Goal: Check status: Check status

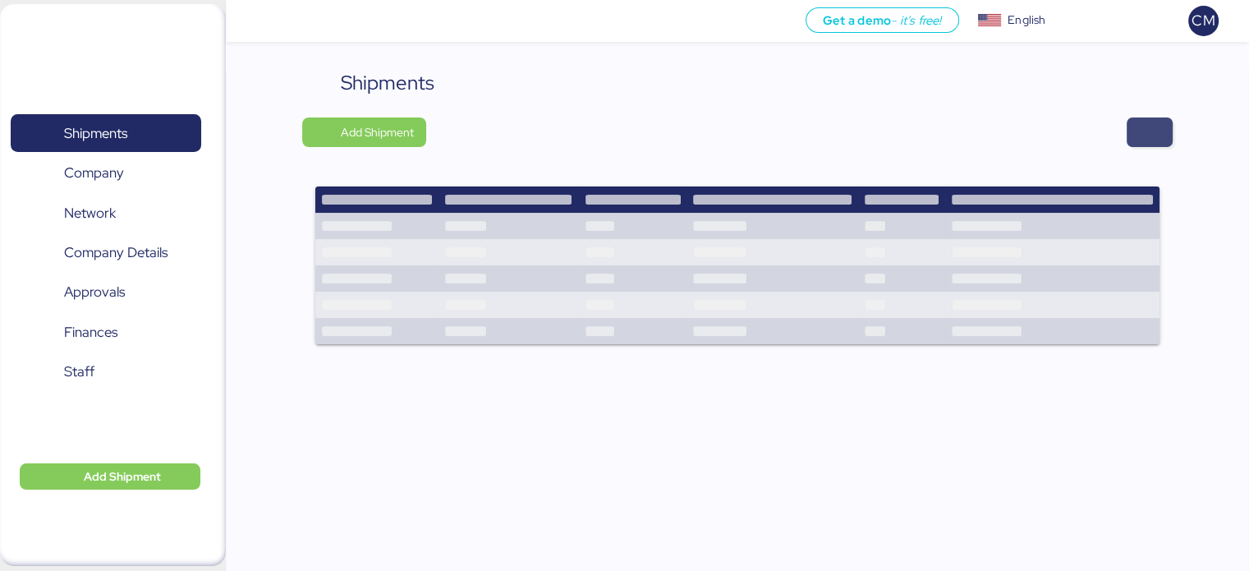
click at [1150, 136] on span "button" at bounding box center [1150, 132] width 20 height 23
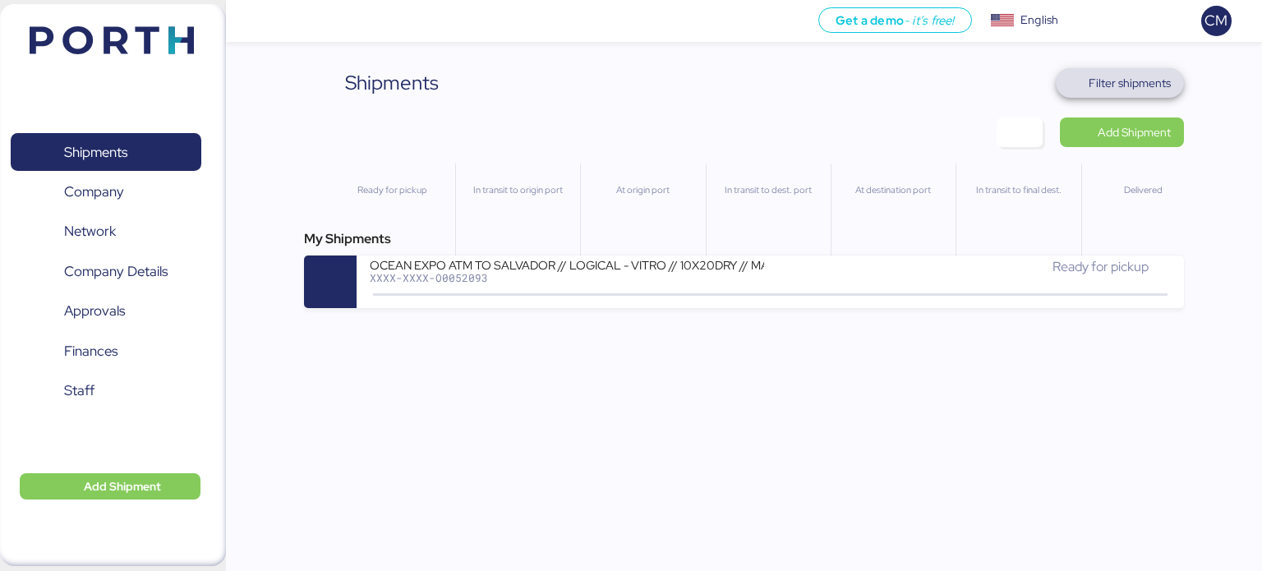
drag, startPoint x: 1099, startPoint y: 80, endPoint x: 1064, endPoint y: 91, distance: 36.4
click at [1100, 79] on span "Filter shipments" at bounding box center [1129, 83] width 82 height 20
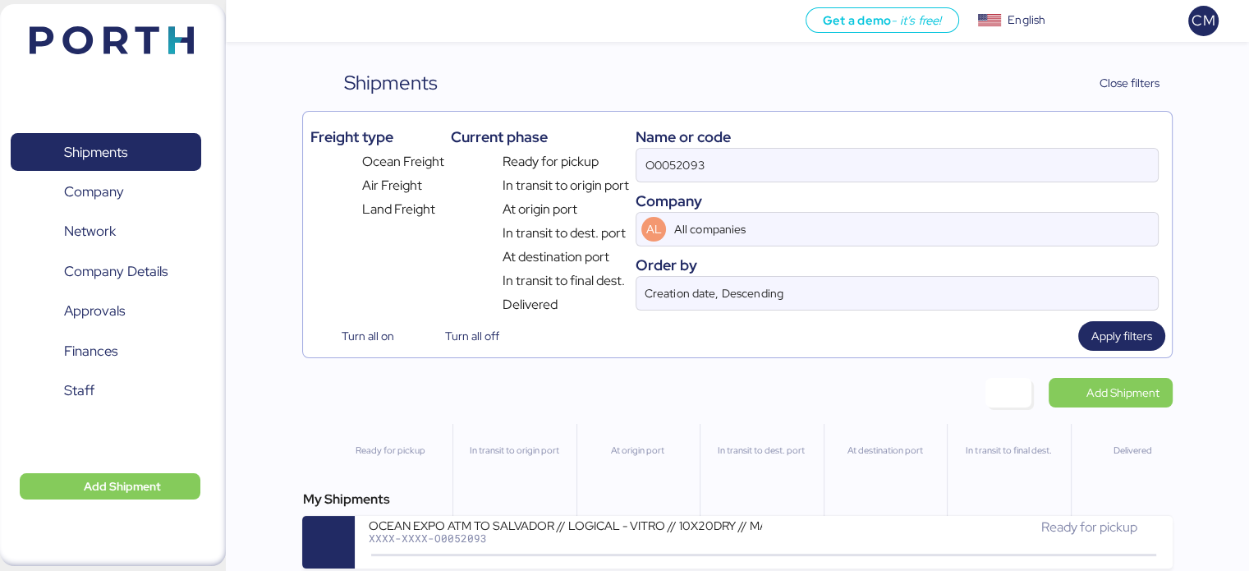
scroll to position [13, 0]
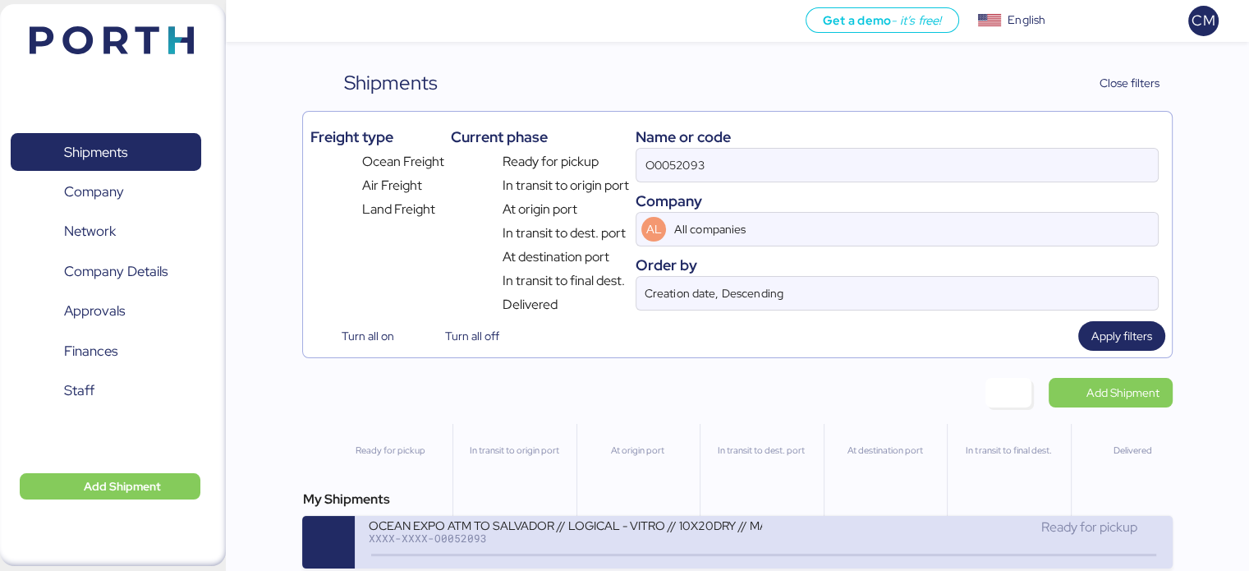
click at [671, 532] on div "XXXX-XXXX-O0052093" at bounding box center [565, 537] width 394 height 11
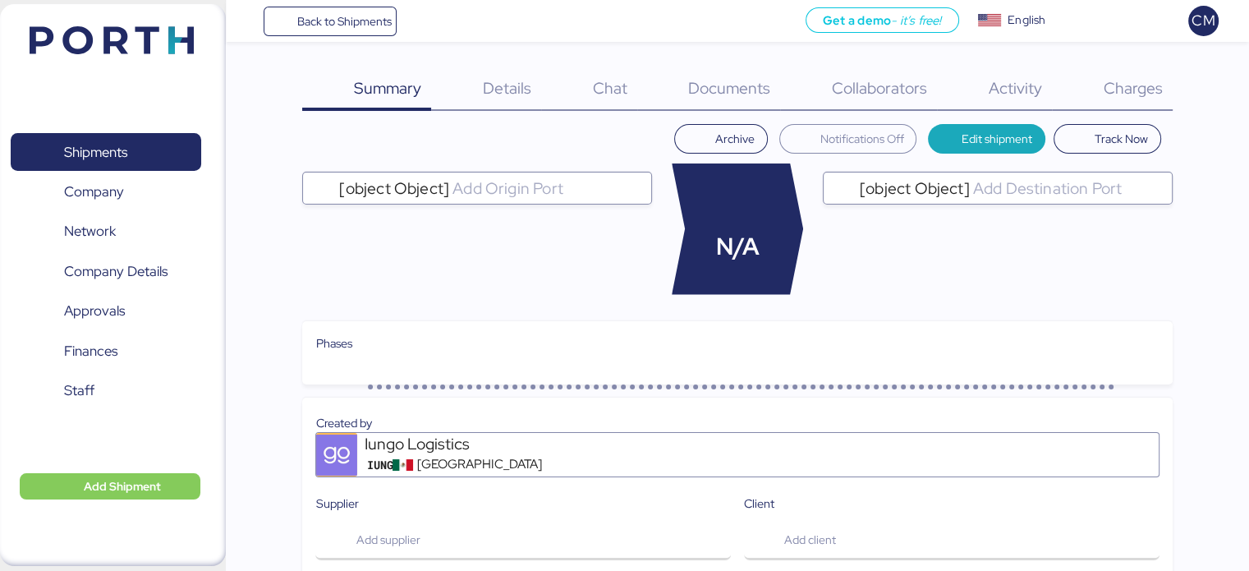
click at [1147, 79] on span "Charges" at bounding box center [1132, 87] width 59 height 21
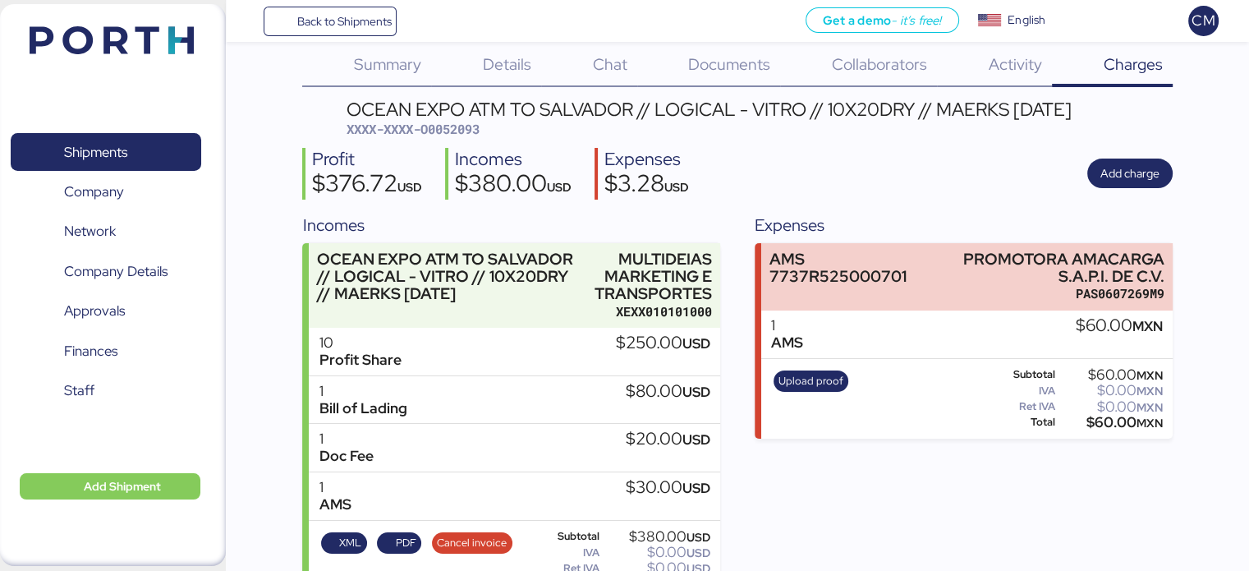
scroll to position [66, 0]
